Goal: Task Accomplishment & Management: Use online tool/utility

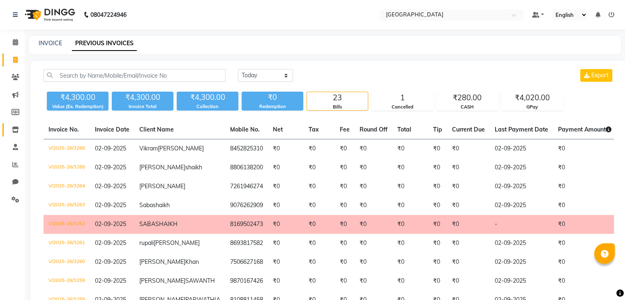
click at [20, 135] on link "Inventory" at bounding box center [12, 130] width 20 height 14
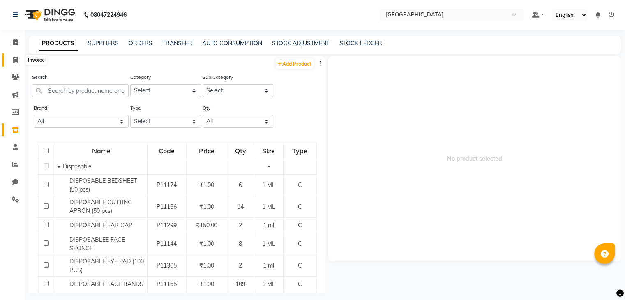
click at [9, 60] on span at bounding box center [15, 59] width 14 height 9
select select "8096"
select select "service"
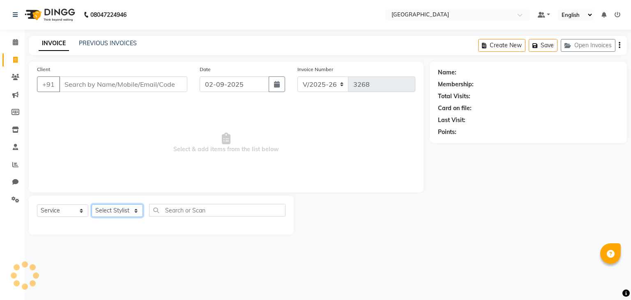
click at [107, 211] on select "Select Stylist" at bounding box center [117, 210] width 51 height 13
select select "77225"
click at [92, 204] on select "Select Stylist [PERSON_NAME] [PERSON_NAME] [PERSON_NAME] [PERSON_NAME] MORE DC …" at bounding box center [120, 210] width 57 height 13
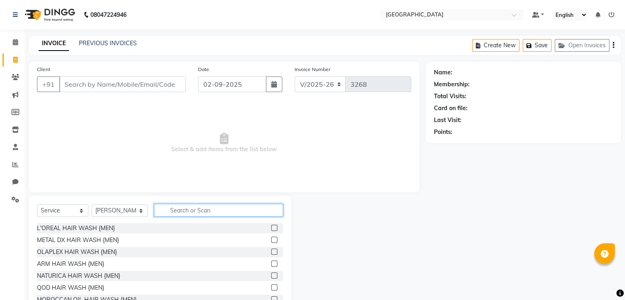
click at [159, 209] on input "text" at bounding box center [218, 210] width 129 height 13
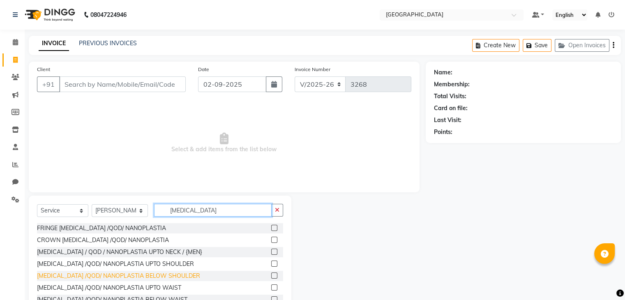
type input "[MEDICAL_DATA]"
click at [143, 275] on div "[MEDICAL_DATA] /QOD/ NANOPLASTIA BELOW SHOULDER" at bounding box center [118, 275] width 163 height 9
checkbox input "false"
